Goal: Task Accomplishment & Management: Complete application form

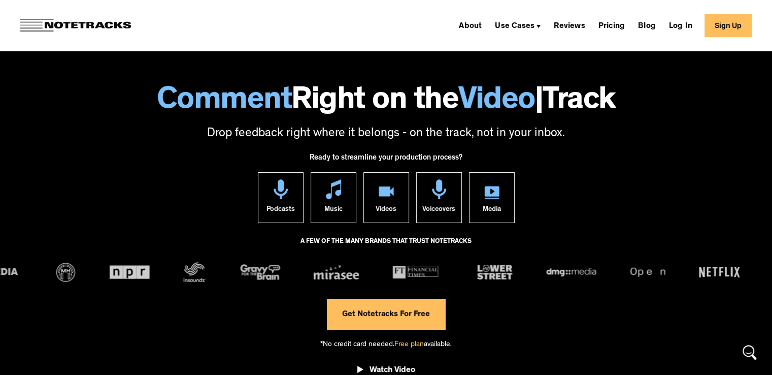
click at [728, 24] on link "Sign Up" at bounding box center [728, 25] width 47 height 23
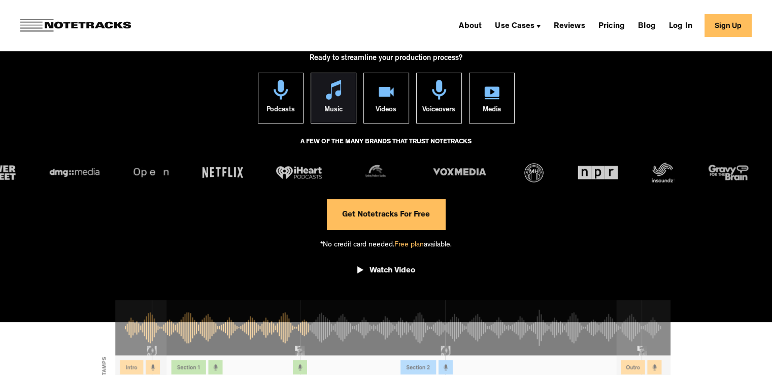
scroll to position [102, 0]
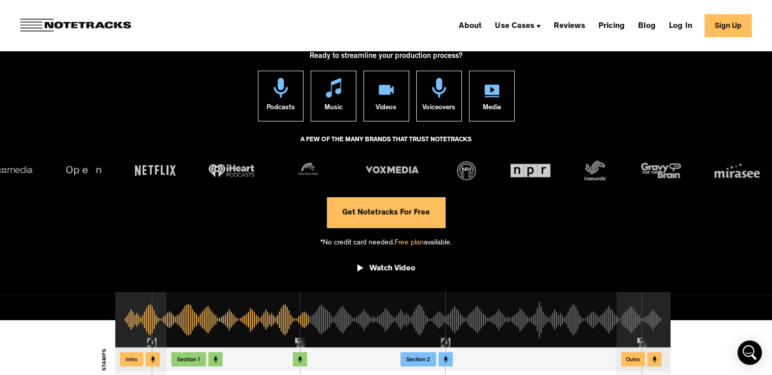
click at [383, 221] on link "Get Notetracks For Free" at bounding box center [386, 212] width 118 height 30
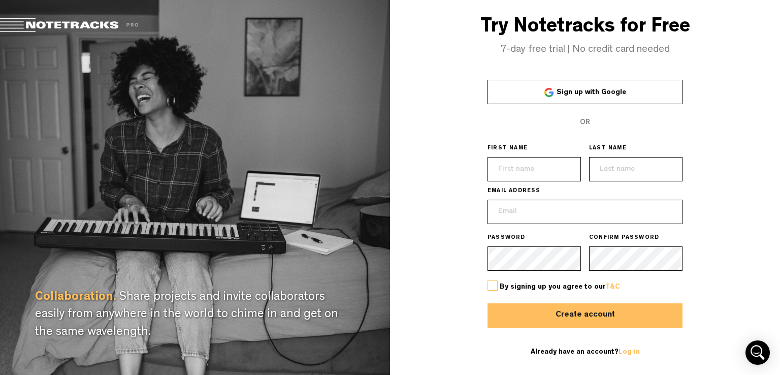
click at [528, 179] on input "text" at bounding box center [533, 169] width 93 height 24
type input "ioanna"
click at [630, 175] on input "text" at bounding box center [635, 169] width 93 height 24
type input "vogl"
click at [635, 201] on input "email" at bounding box center [584, 212] width 195 height 24
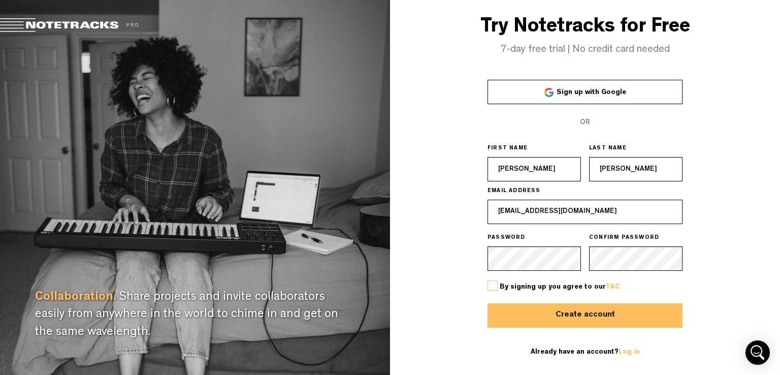
type input "ioanna.vogl2001@gmail.com"
click at [601, 318] on button "Create account" at bounding box center [584, 315] width 195 height 24
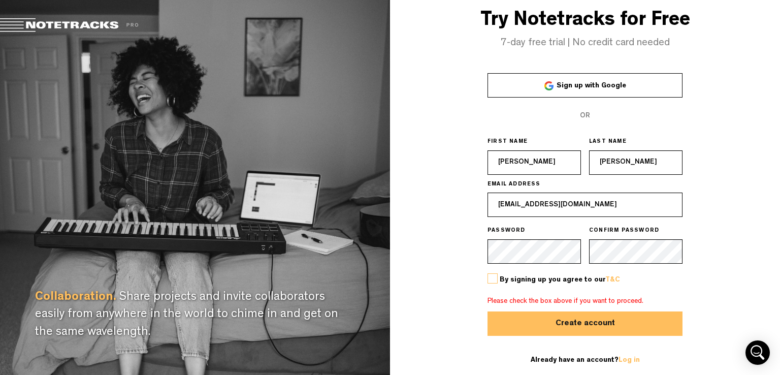
click at [489, 277] on label at bounding box center [492, 278] width 10 height 10
click at [0, 0] on input "checkbox" at bounding box center [0, 0] width 0 height 0
click at [493, 277] on label at bounding box center [492, 278] width 10 height 10
click at [0, 0] on input "checkbox" at bounding box center [0, 0] width 0 height 0
click at [492, 284] on div "By signing up you agree to our T&C" at bounding box center [584, 280] width 195 height 32
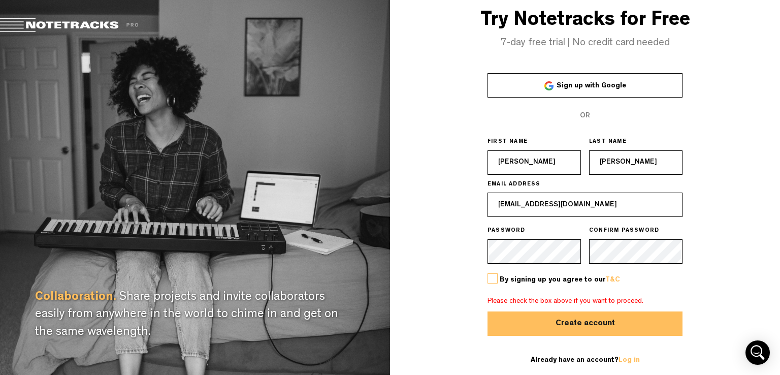
click at [495, 281] on label at bounding box center [492, 278] width 10 height 10
click at [0, 0] on input "checkbox" at bounding box center [0, 0] width 0 height 0
click at [552, 321] on button "Create account" at bounding box center [584, 323] width 195 height 24
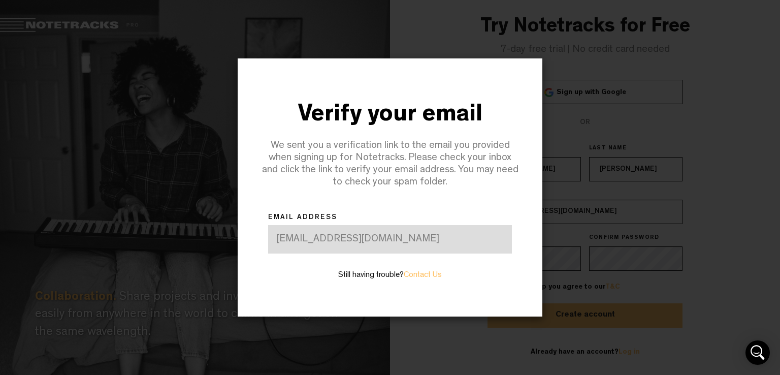
click at [335, 236] on div "ioanna.vogl2001@gmail.com" at bounding box center [390, 239] width 244 height 28
